Goal: Find specific page/section: Find specific page/section

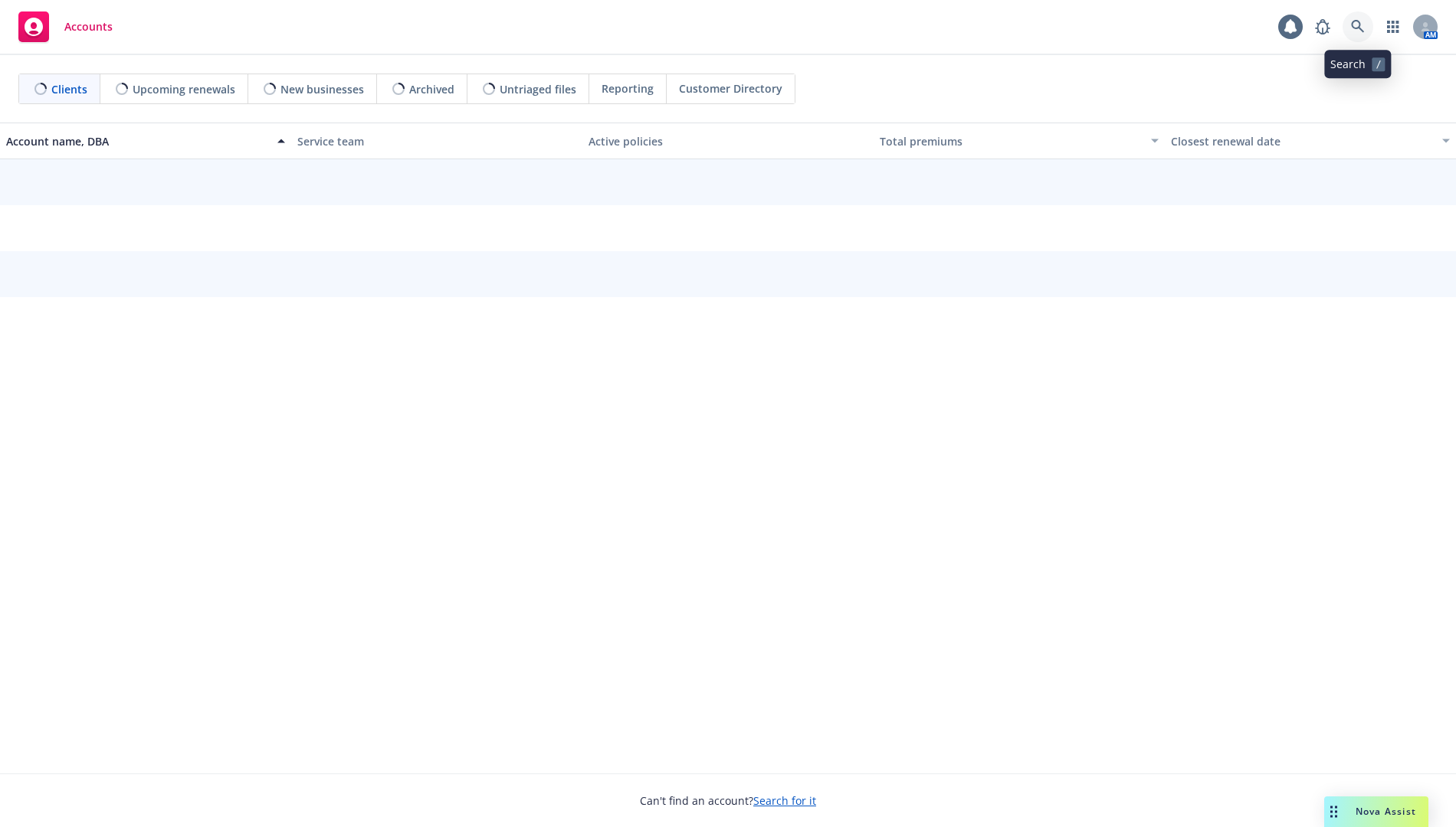
click at [1356, 32] on icon at bounding box center [1358, 26] width 14 height 14
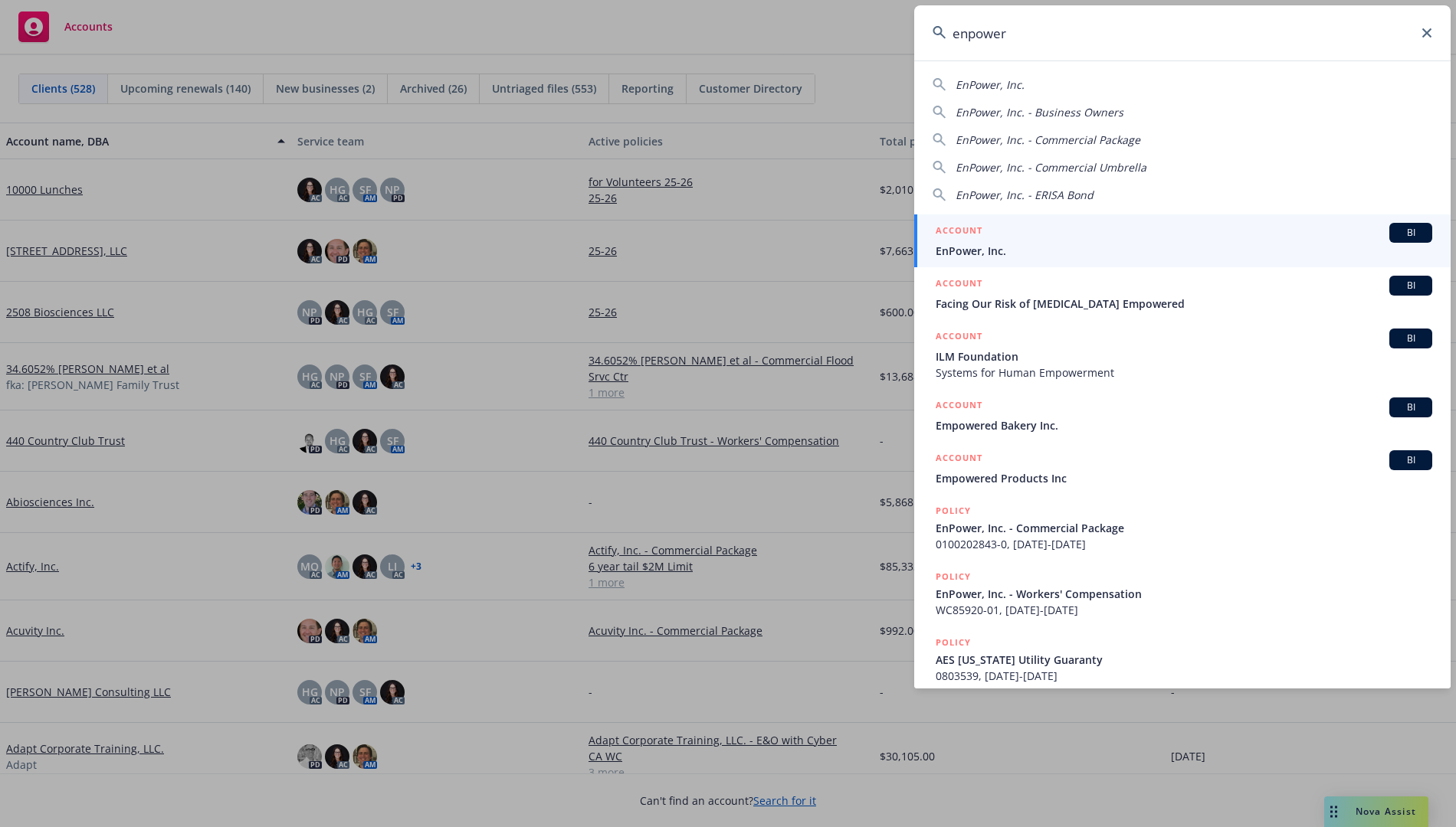
type input "enpower"
click at [1014, 246] on span "EnPower, Inc." at bounding box center [1184, 251] width 496 height 16
